Goal: Information Seeking & Learning: Learn about a topic

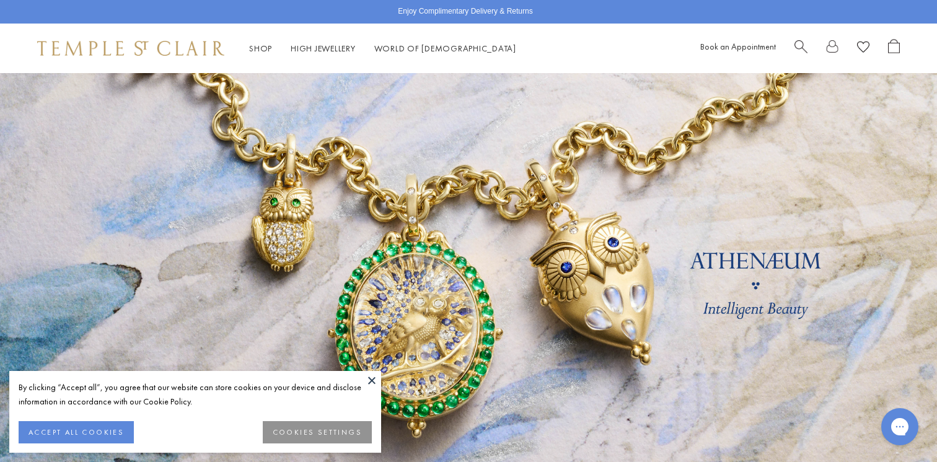
click at [367, 382] on button at bounding box center [371, 380] width 19 height 19
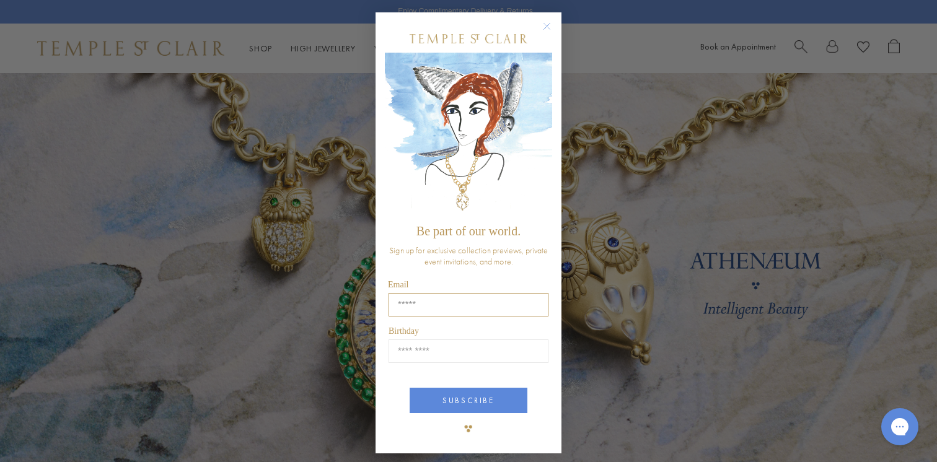
click at [444, 304] on input "Email" at bounding box center [468, 305] width 160 height 24
type input "**********"
click at [465, 354] on input "Birthday" at bounding box center [468, 352] width 160 height 24
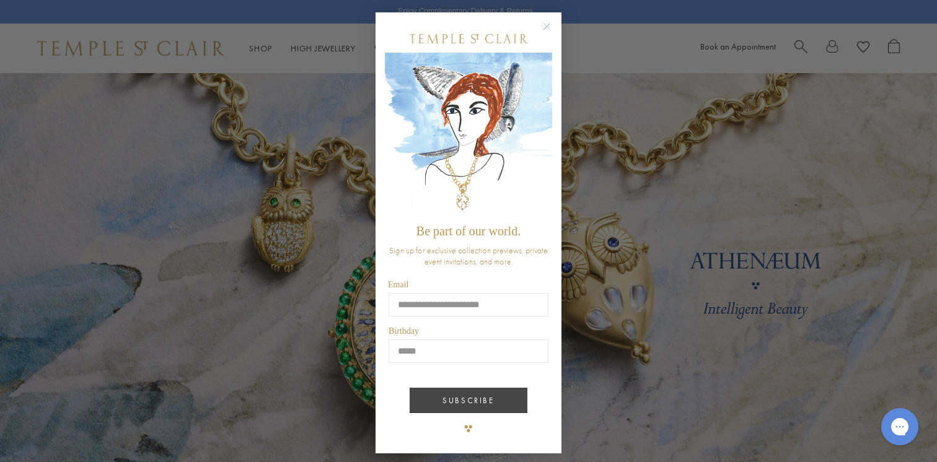
type input "*****"
click at [470, 403] on button "SUBSCRIBE" at bounding box center [469, 400] width 118 height 25
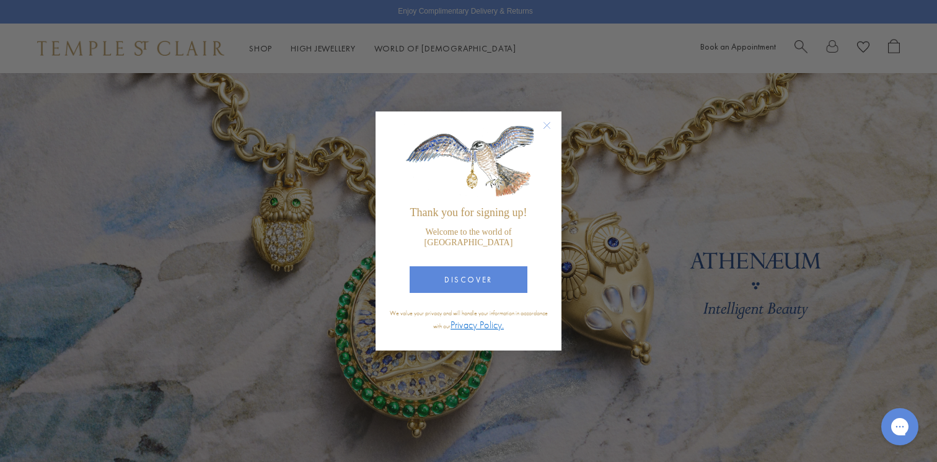
click at [542, 129] on circle "Close dialog" at bounding box center [547, 125] width 15 height 15
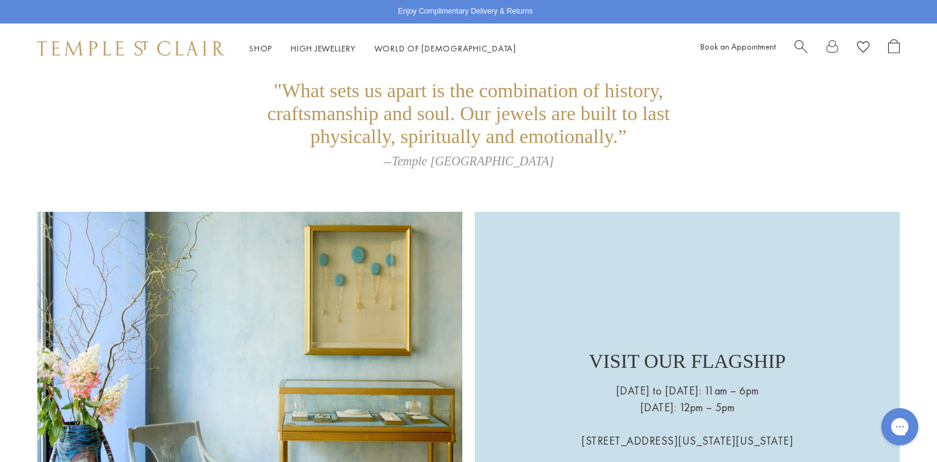
scroll to position [2613, 0]
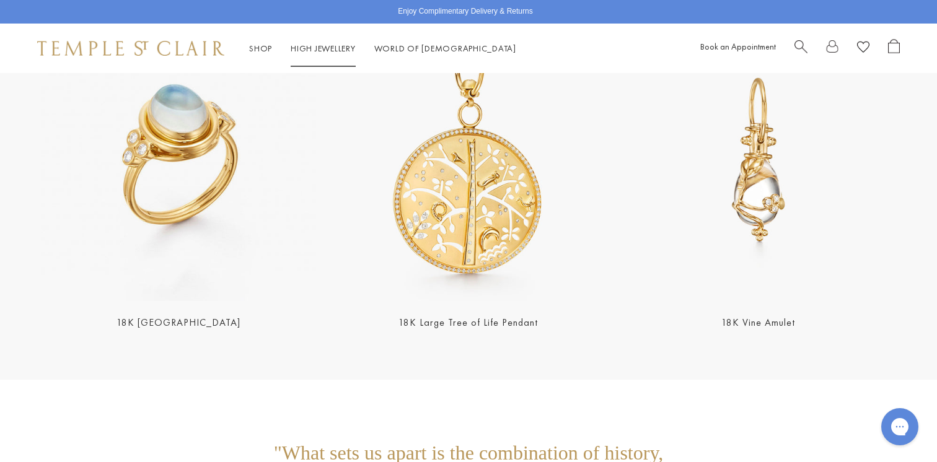
click at [342, 51] on link "High Jewellery High Jewellery" at bounding box center [323, 48] width 65 height 11
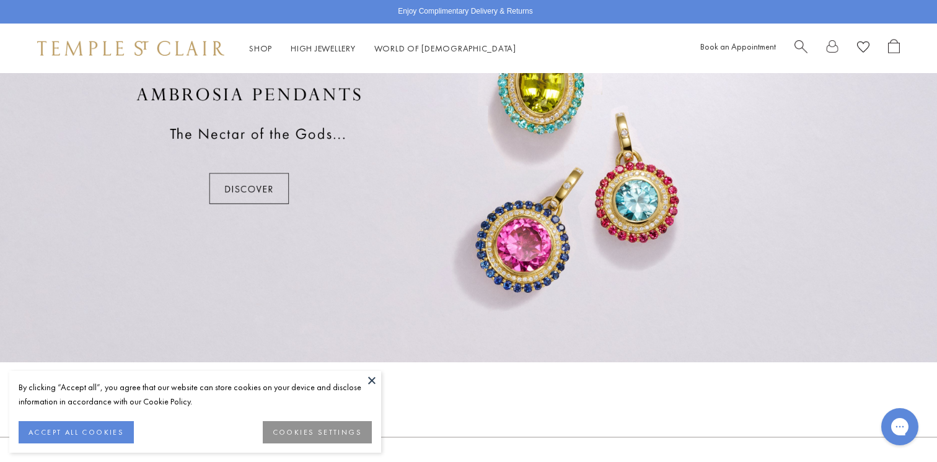
scroll to position [1459, 0]
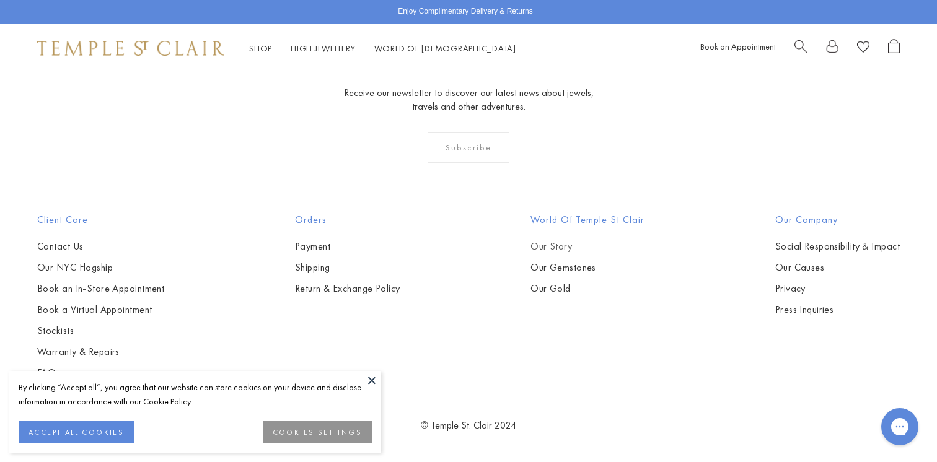
click at [550, 253] on link "Our Story" at bounding box center [587, 247] width 114 height 14
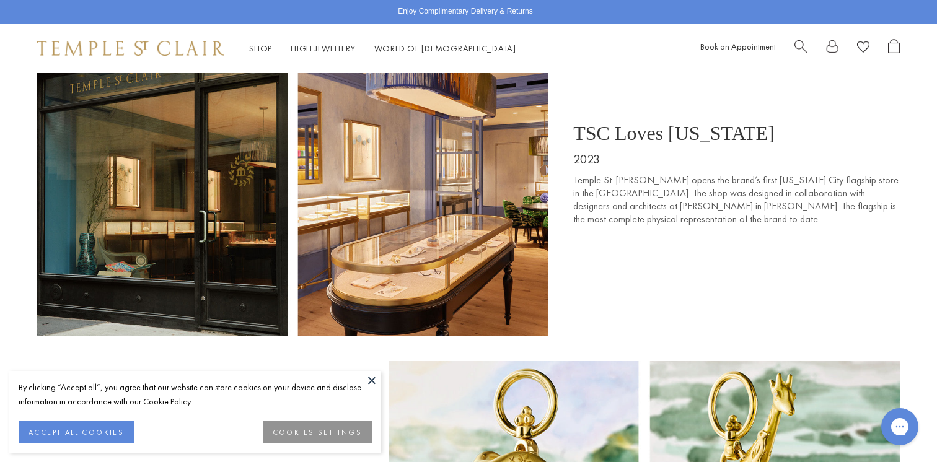
scroll to position [7648, 0]
